Goal: Task Accomplishment & Management: Use online tool/utility

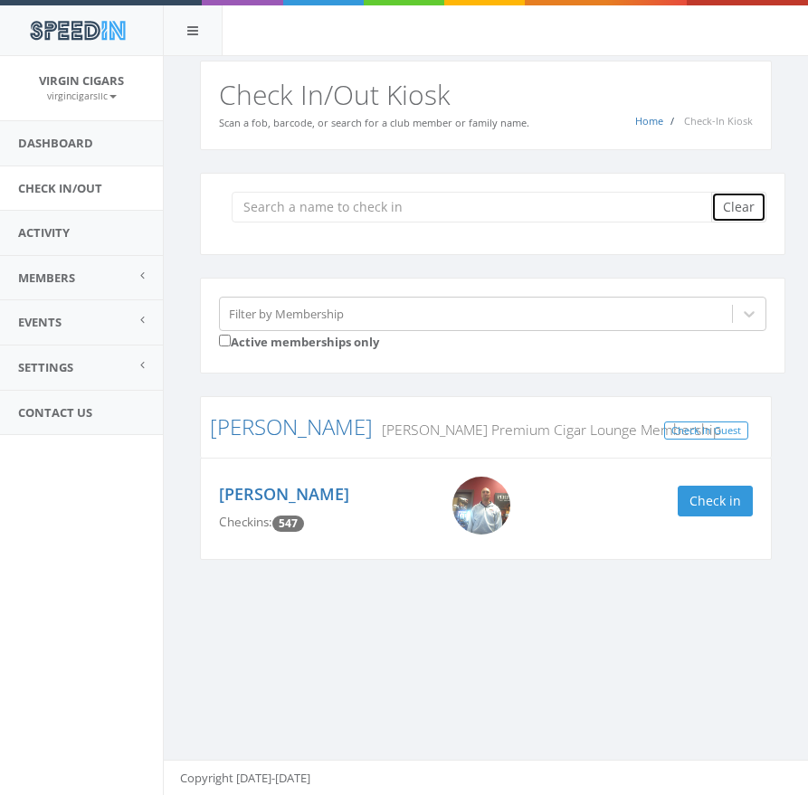
click at [748, 211] on button "Clear" at bounding box center [738, 207] width 55 height 31
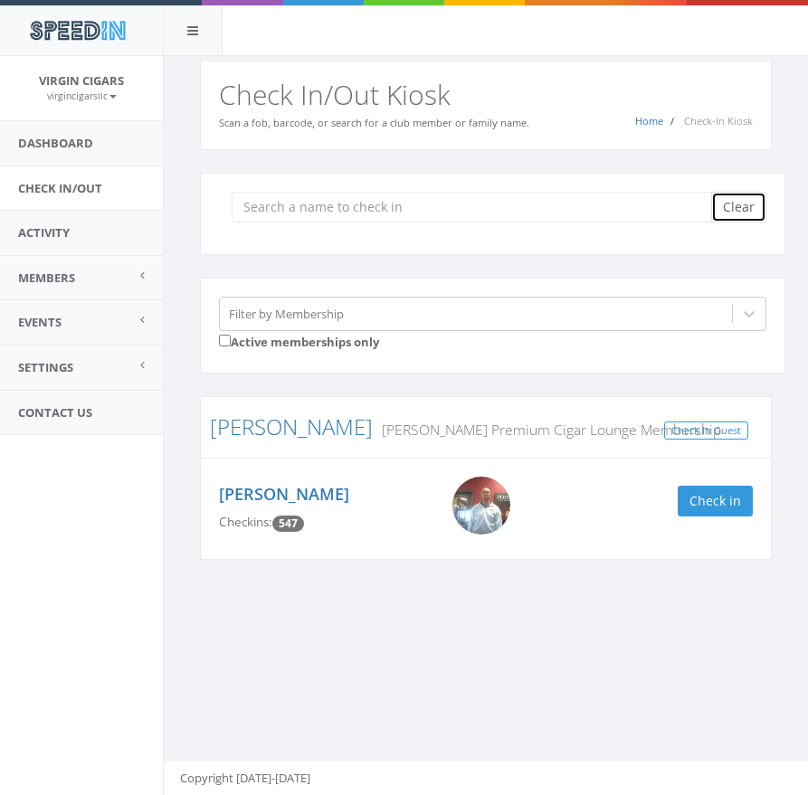
click at [748, 211] on button "Clear" at bounding box center [738, 207] width 55 height 31
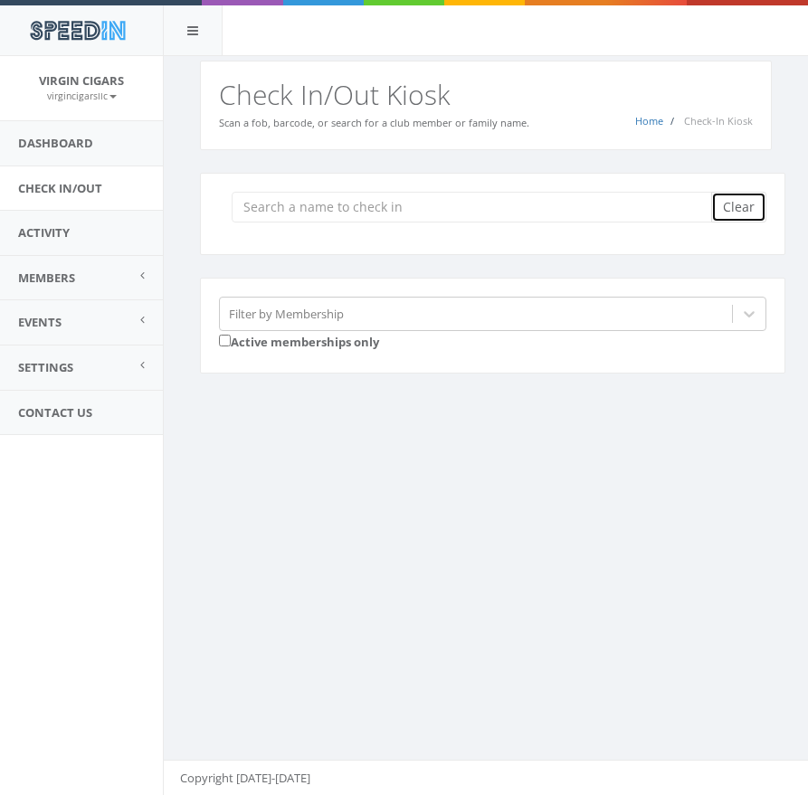
click at [748, 211] on button "Clear" at bounding box center [738, 207] width 55 height 31
click at [748, 212] on button "Clear" at bounding box center [738, 207] width 55 height 31
click at [748, 211] on button "Clear" at bounding box center [738, 207] width 55 height 31
drag, startPoint x: 747, startPoint y: 211, endPoint x: 720, endPoint y: 218, distance: 28.1
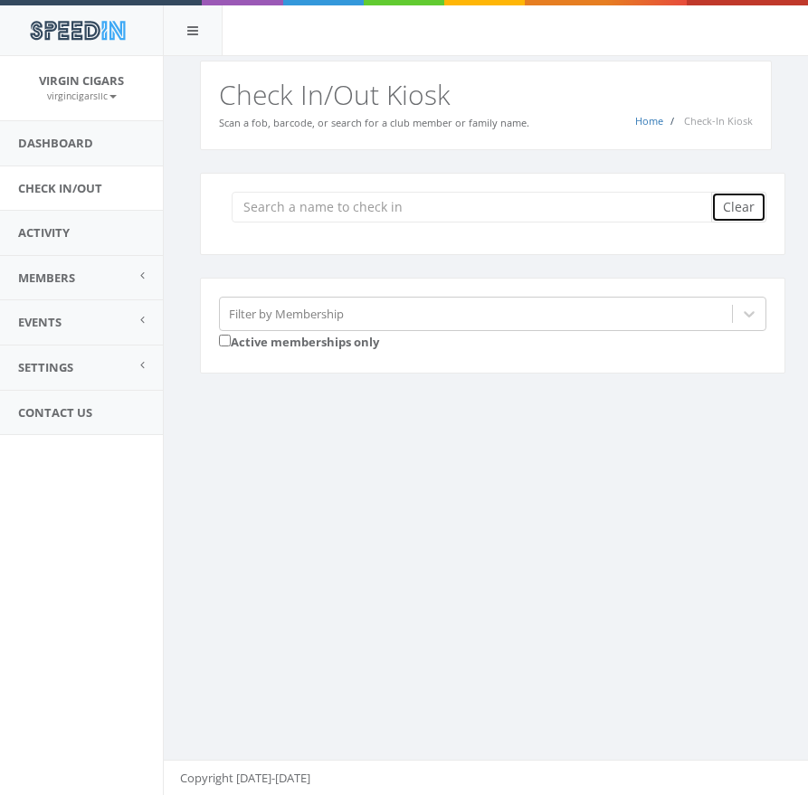
click at [746, 211] on button "Clear" at bounding box center [738, 207] width 55 height 31
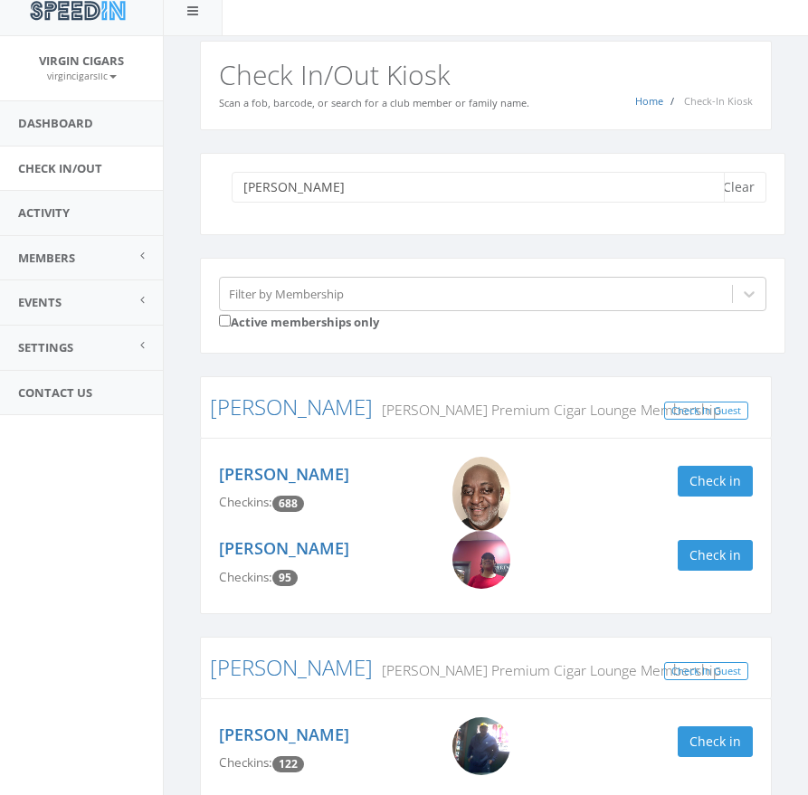
scroll to position [107, 0]
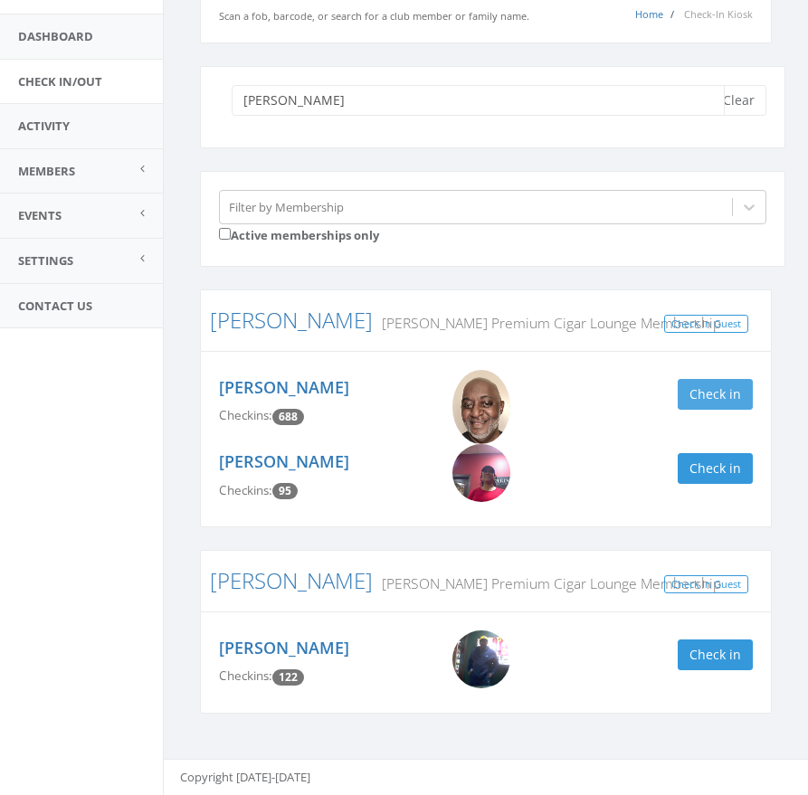
type input "[PERSON_NAME]"
click at [718, 394] on button "Check in" at bounding box center [715, 394] width 75 height 31
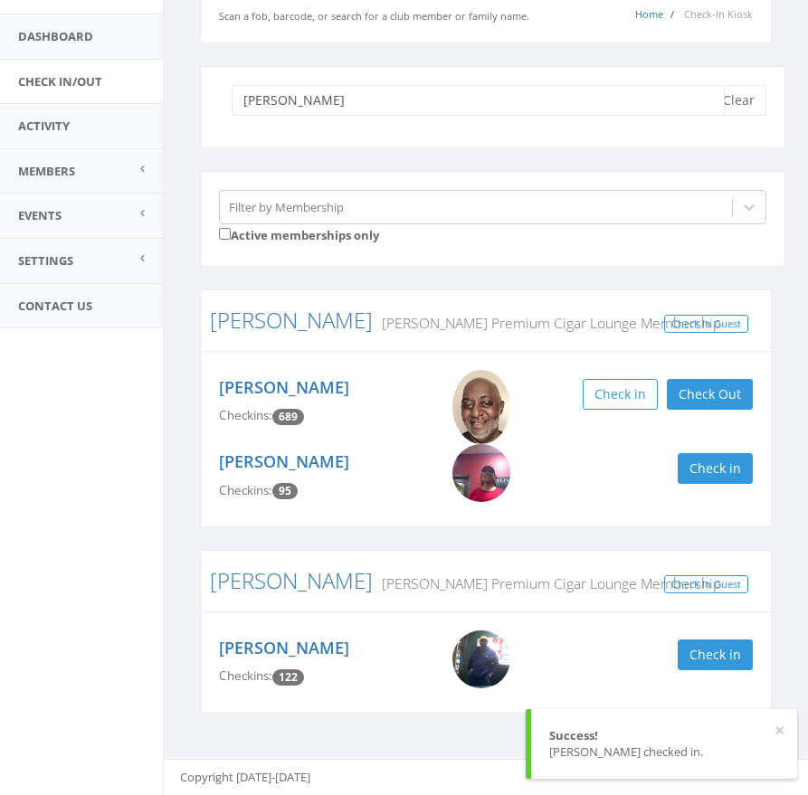
click at [305, 107] on input "[PERSON_NAME]" at bounding box center [478, 100] width 493 height 31
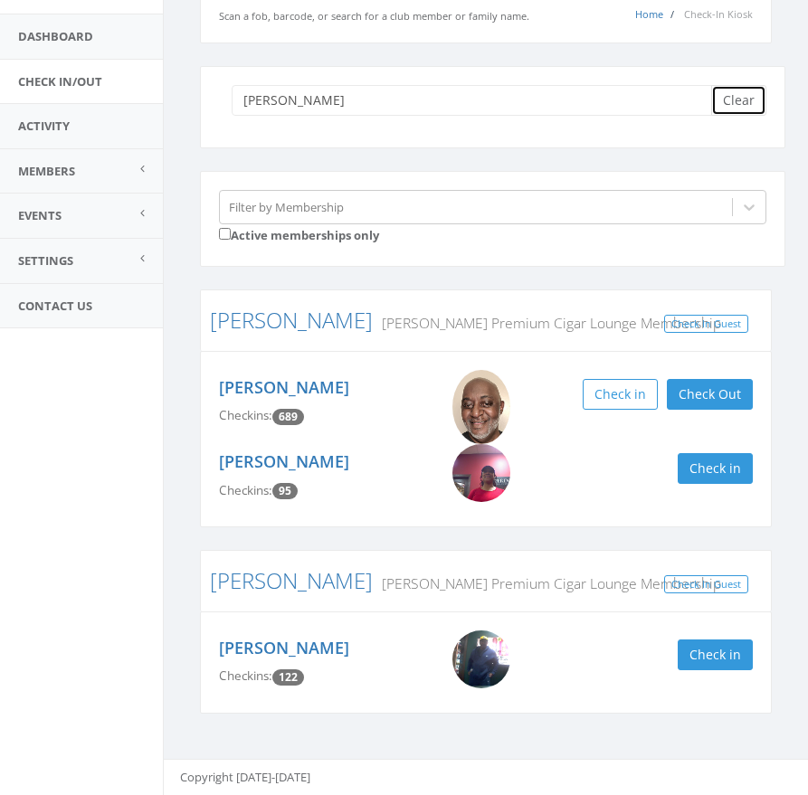
click at [739, 104] on button "Clear" at bounding box center [738, 100] width 55 height 31
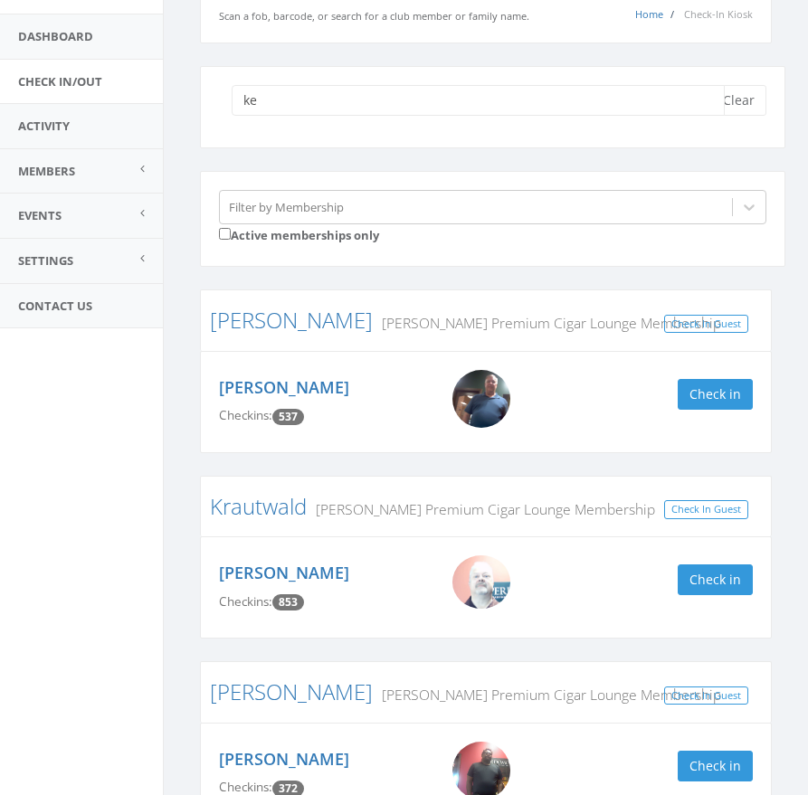
type input "k"
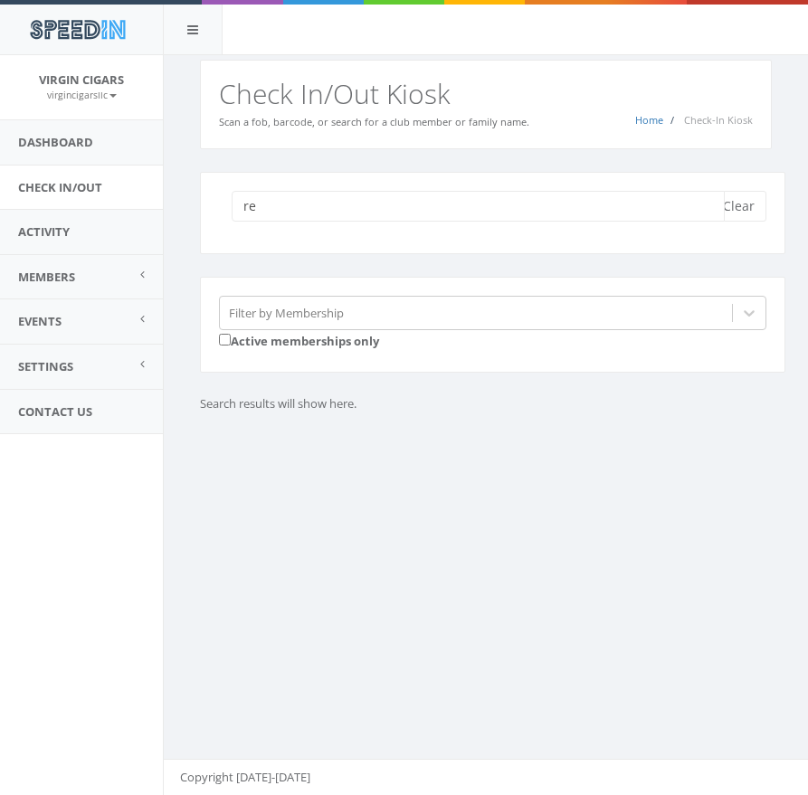
type input "r"
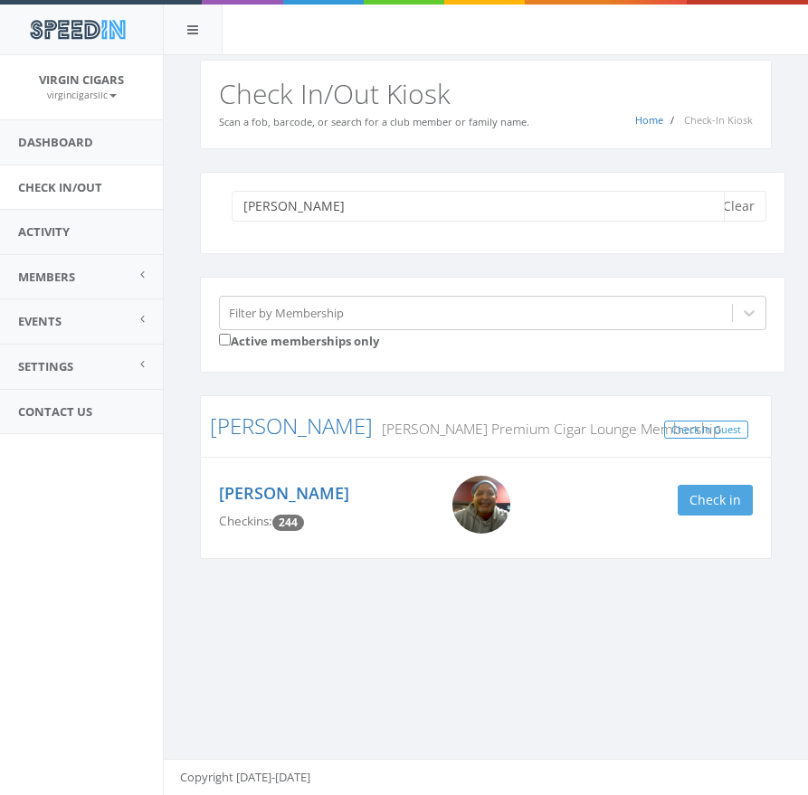
type input "[PERSON_NAME]"
click at [734, 503] on button "Check in" at bounding box center [715, 500] width 75 height 31
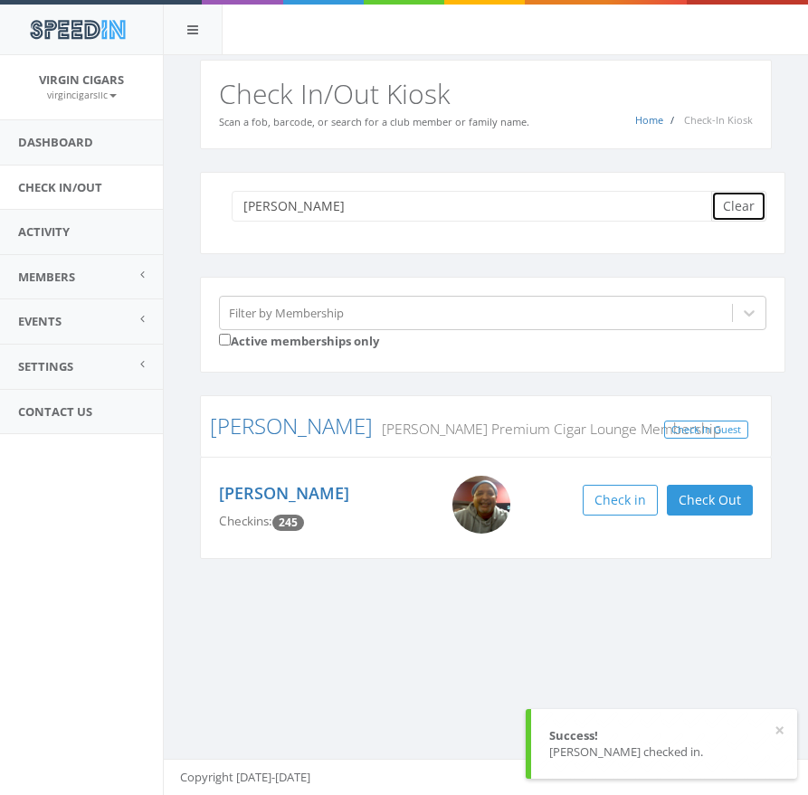
click at [745, 211] on button "Clear" at bounding box center [738, 206] width 55 height 31
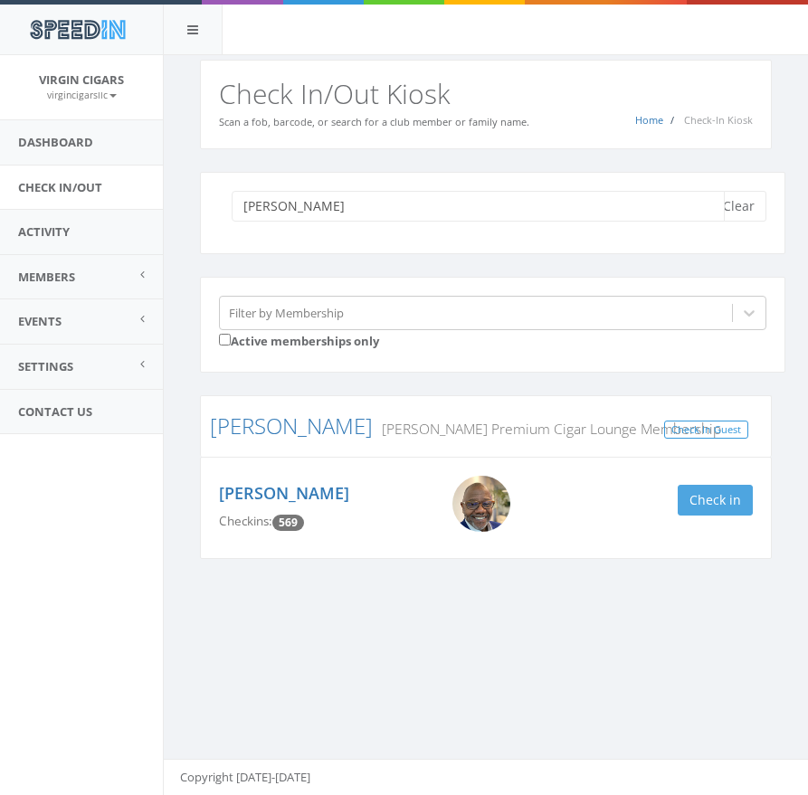
type input "[PERSON_NAME]"
click at [691, 492] on button "Check in" at bounding box center [715, 500] width 75 height 31
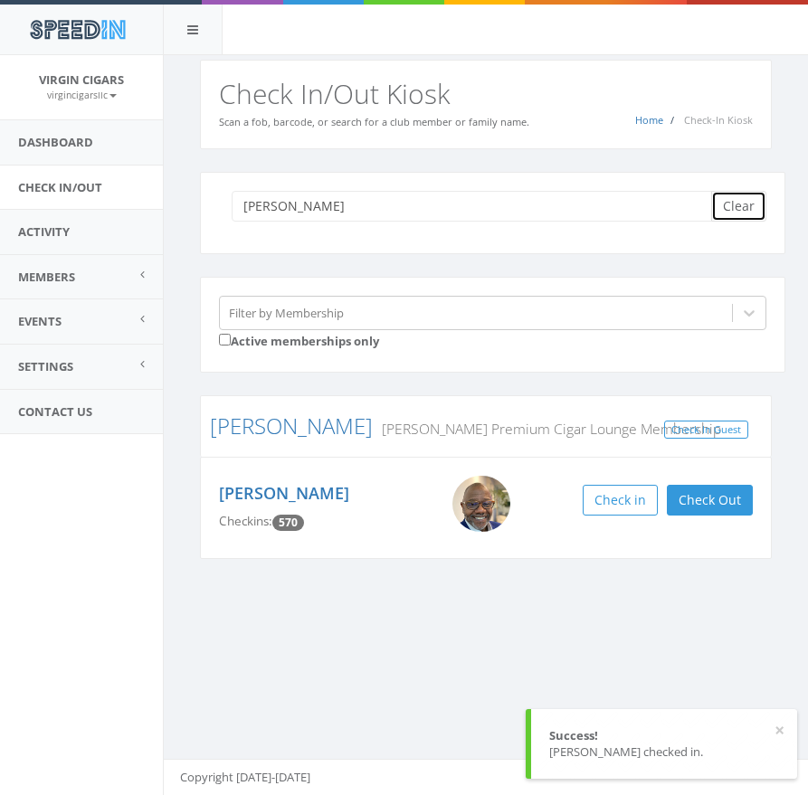
click at [744, 213] on button "Clear" at bounding box center [738, 206] width 55 height 31
click at [743, 214] on button "Clear" at bounding box center [738, 206] width 55 height 31
click at [743, 213] on button "Clear" at bounding box center [738, 206] width 55 height 31
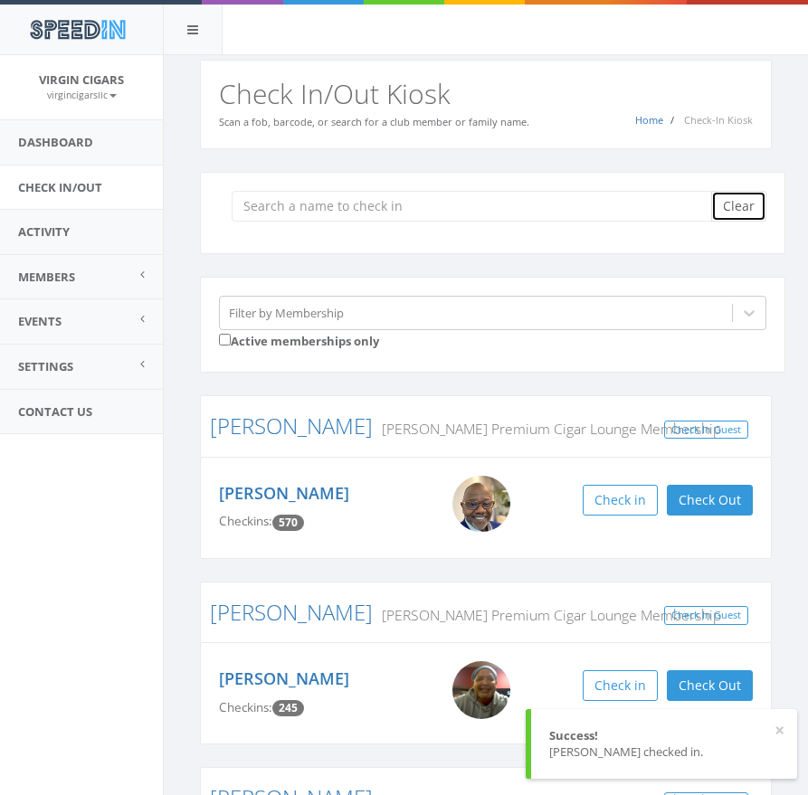
click at [742, 213] on button "Clear" at bounding box center [738, 206] width 55 height 31
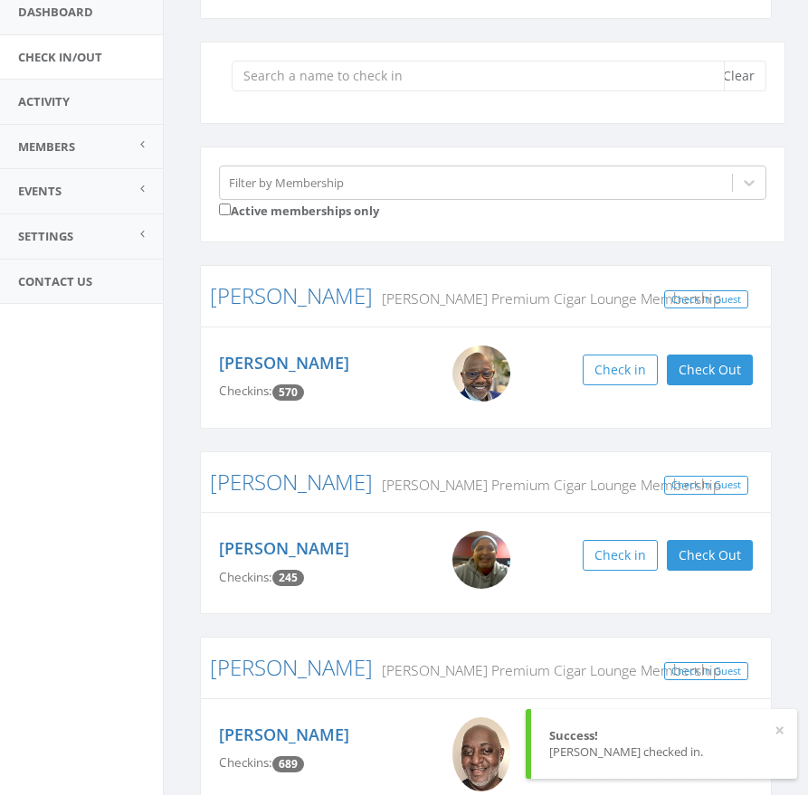
scroll to position [228, 0]
